Goal: Task Accomplishment & Management: Manage account settings

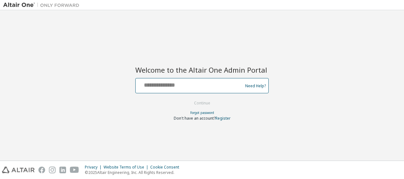
click at [189, 82] on input "text" at bounding box center [190, 84] width 104 height 9
type input "**********"
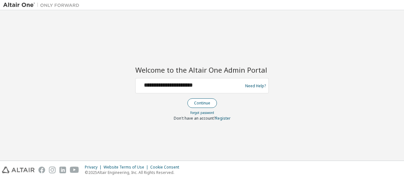
click at [202, 103] on button "Continue" at bounding box center [202, 103] width 30 height 10
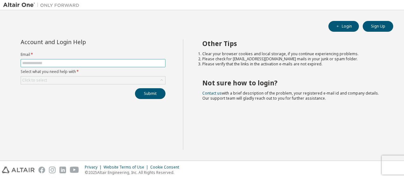
click at [85, 62] on input "text" at bounding box center [93, 63] width 142 height 5
type input "**********"
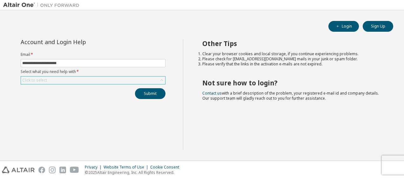
click at [60, 78] on div "Click to select" at bounding box center [93, 80] width 144 height 8
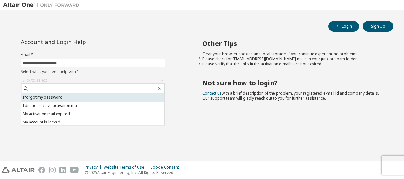
click at [49, 100] on li "I forgot my password" at bounding box center [92, 97] width 143 height 8
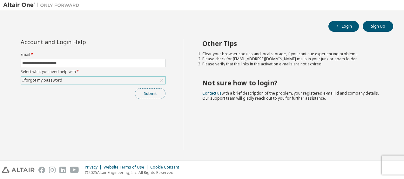
click at [146, 93] on button "Submit" at bounding box center [150, 93] width 30 height 11
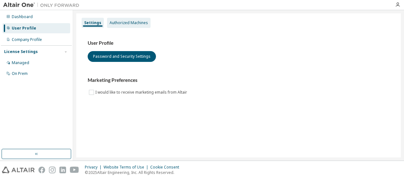
click at [117, 27] on div "Authorized Machines" at bounding box center [128, 23] width 43 height 10
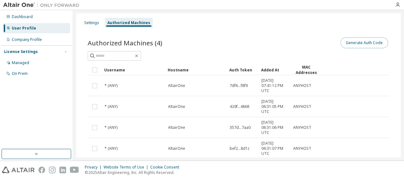
click at [367, 44] on button "Generate Auth Code" at bounding box center [364, 42] width 48 height 11
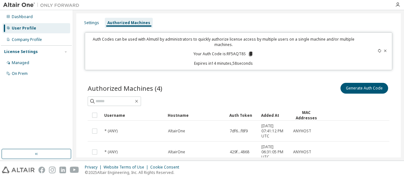
click at [227, 53] on p "Your Auth Code is: RF5AQT8S" at bounding box center [223, 54] width 60 height 6
copy p "RF5AQT8S"
click at [336, 28] on div "Settings Authorized Machines" at bounding box center [238, 22] width 317 height 11
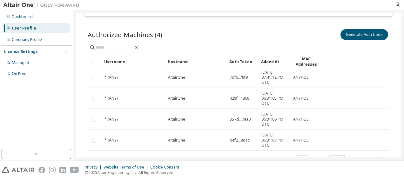
scroll to position [54, 0]
click at [28, 17] on div "Dashboard" at bounding box center [22, 16] width 21 height 5
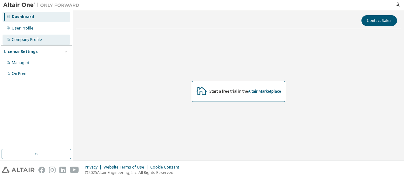
click at [39, 41] on div "Company Profile" at bounding box center [27, 39] width 30 height 5
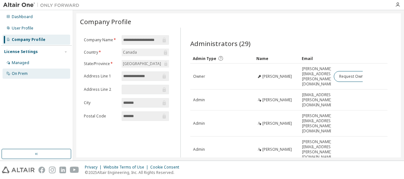
click at [31, 71] on div "On Prem" at bounding box center [37, 74] width 68 height 10
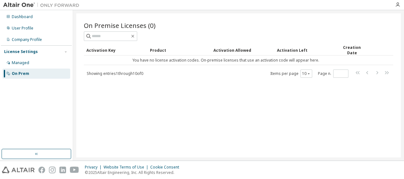
click at [228, 66] on div "Activation Key Product Activation Allowed Activation Left Creation Date You hav…" at bounding box center [238, 61] width 309 height 33
click at [42, 32] on div "User Profile" at bounding box center [37, 28] width 68 height 10
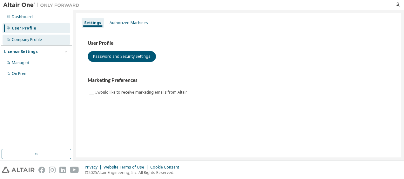
click at [26, 39] on div "Company Profile" at bounding box center [27, 39] width 30 height 5
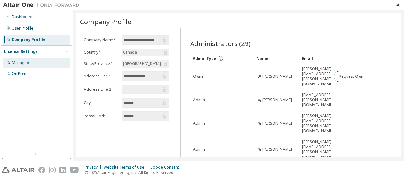
click at [32, 61] on div "Managed" at bounding box center [37, 63] width 68 height 10
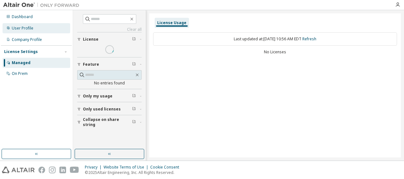
click at [34, 28] on div "User Profile" at bounding box center [37, 28] width 68 height 10
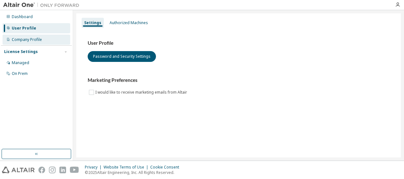
click at [34, 38] on div "Company Profile" at bounding box center [27, 39] width 30 height 5
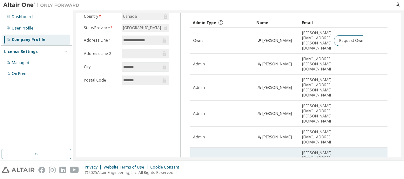
scroll to position [93, 0]
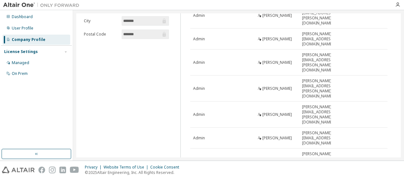
scroll to position [93, 0]
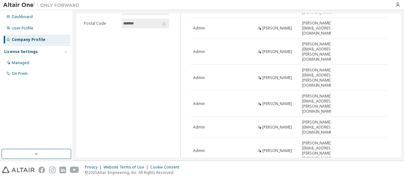
type input "*"
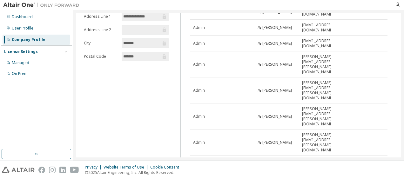
scroll to position [0, 0]
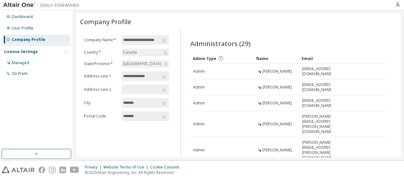
drag, startPoint x: 399, startPoint y: 98, endPoint x: 397, endPoint y: 35, distance: 63.5
click at [397, 35] on div "**********" at bounding box center [238, 85] width 324 height 144
